Goal: Check status

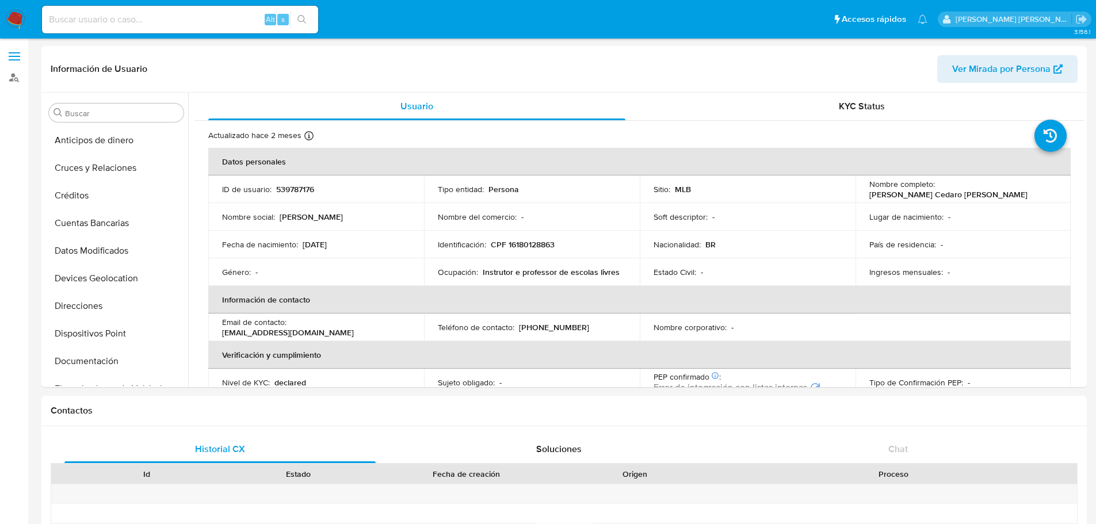
select select "10"
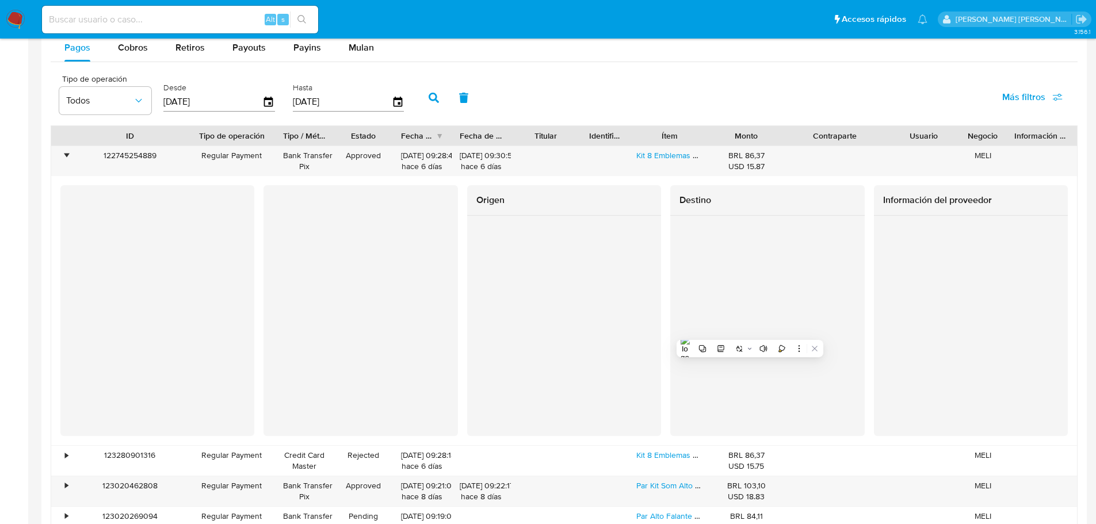
scroll to position [238, 0]
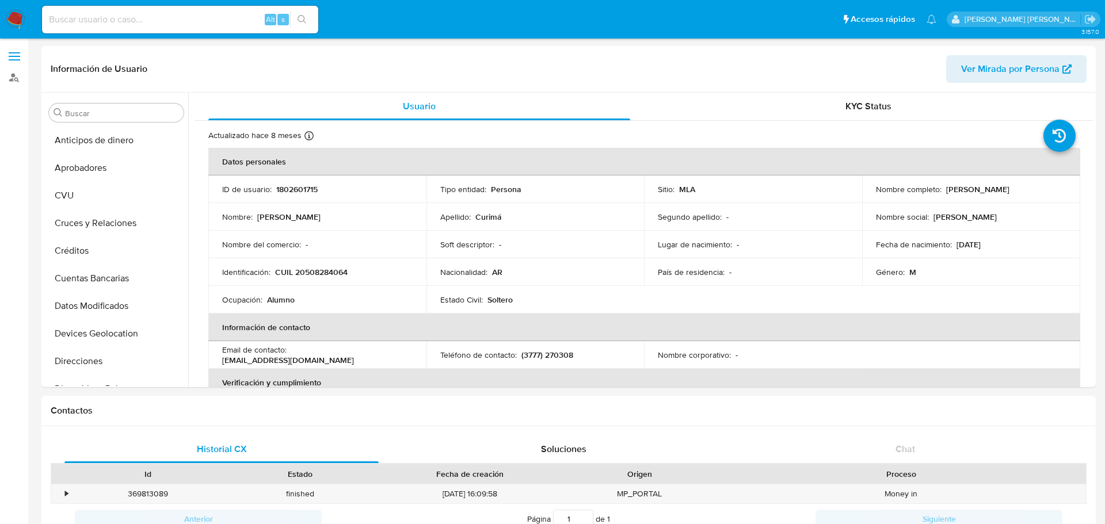
select select "10"
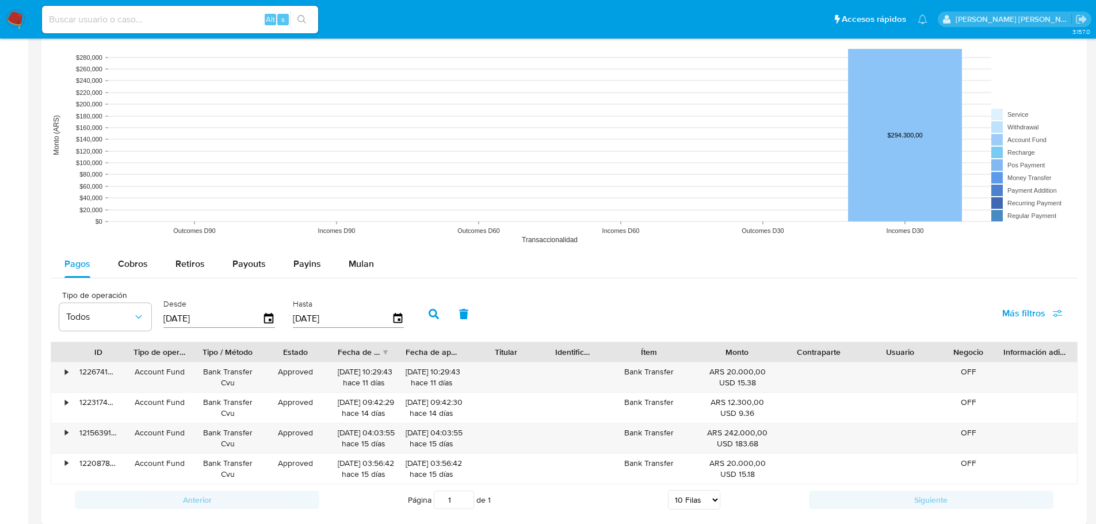
scroll to position [863, 0]
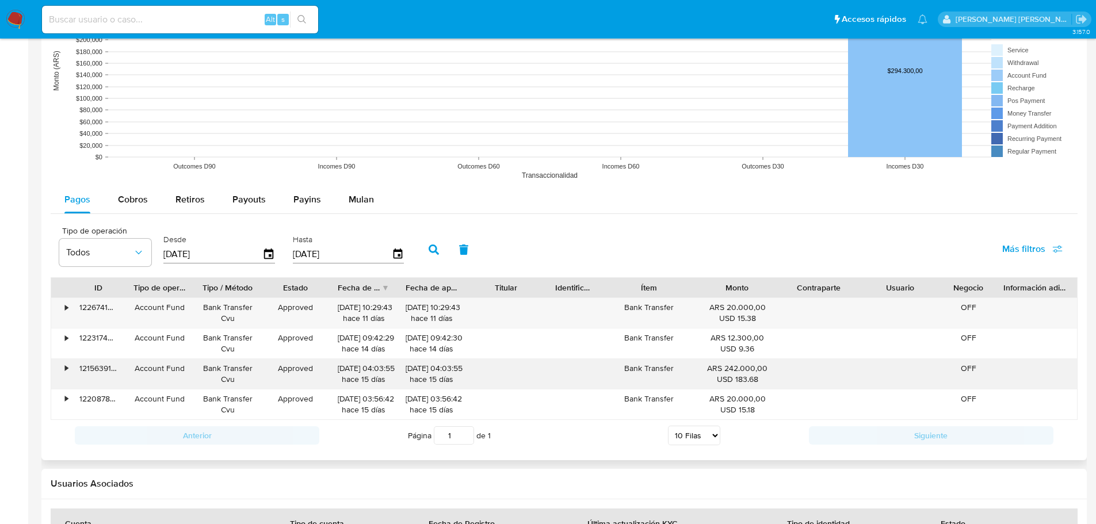
click at [70, 364] on div "•" at bounding box center [61, 374] width 20 height 30
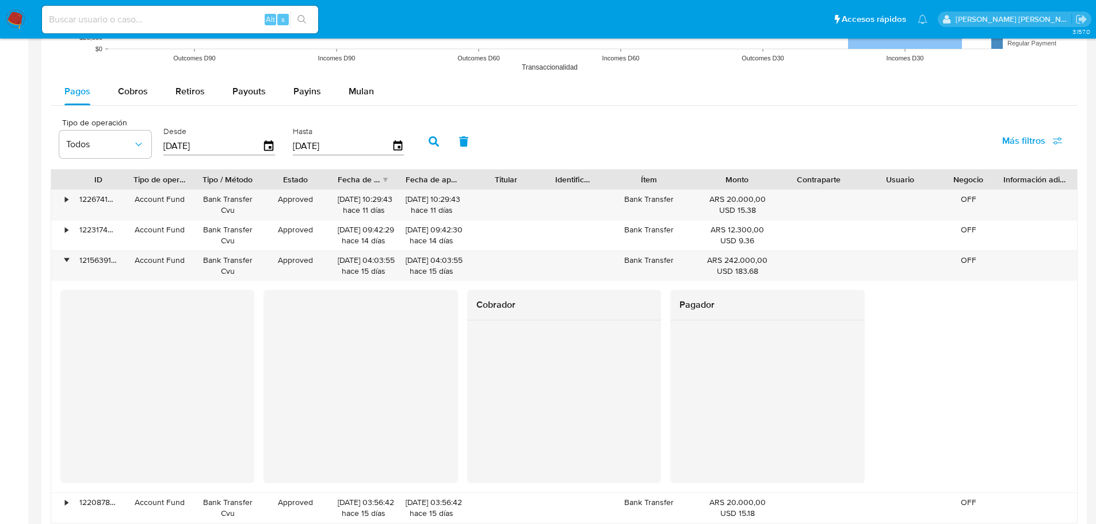
scroll to position [978, 0]
